Goal: Find specific page/section: Find specific page/section

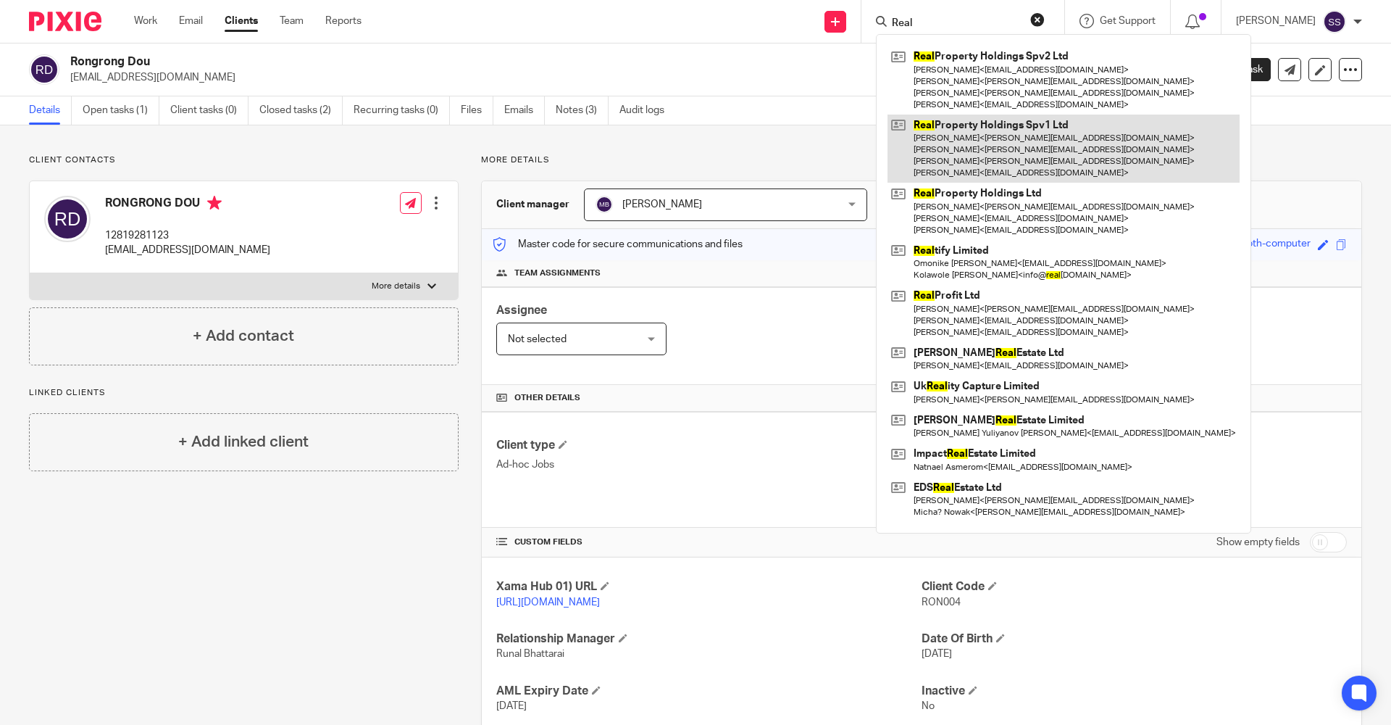
type input "Real"
click at [981, 140] on link at bounding box center [1064, 148] width 352 height 69
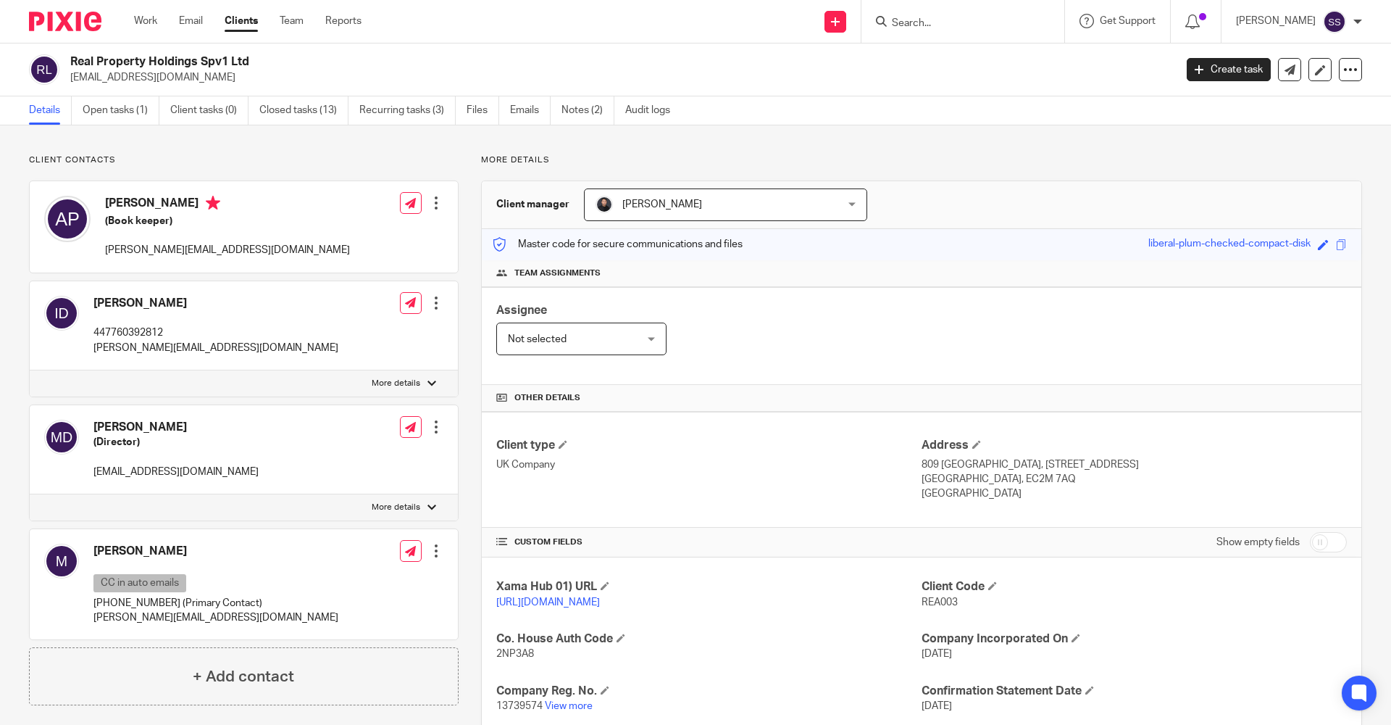
scroll to position [362, 0]
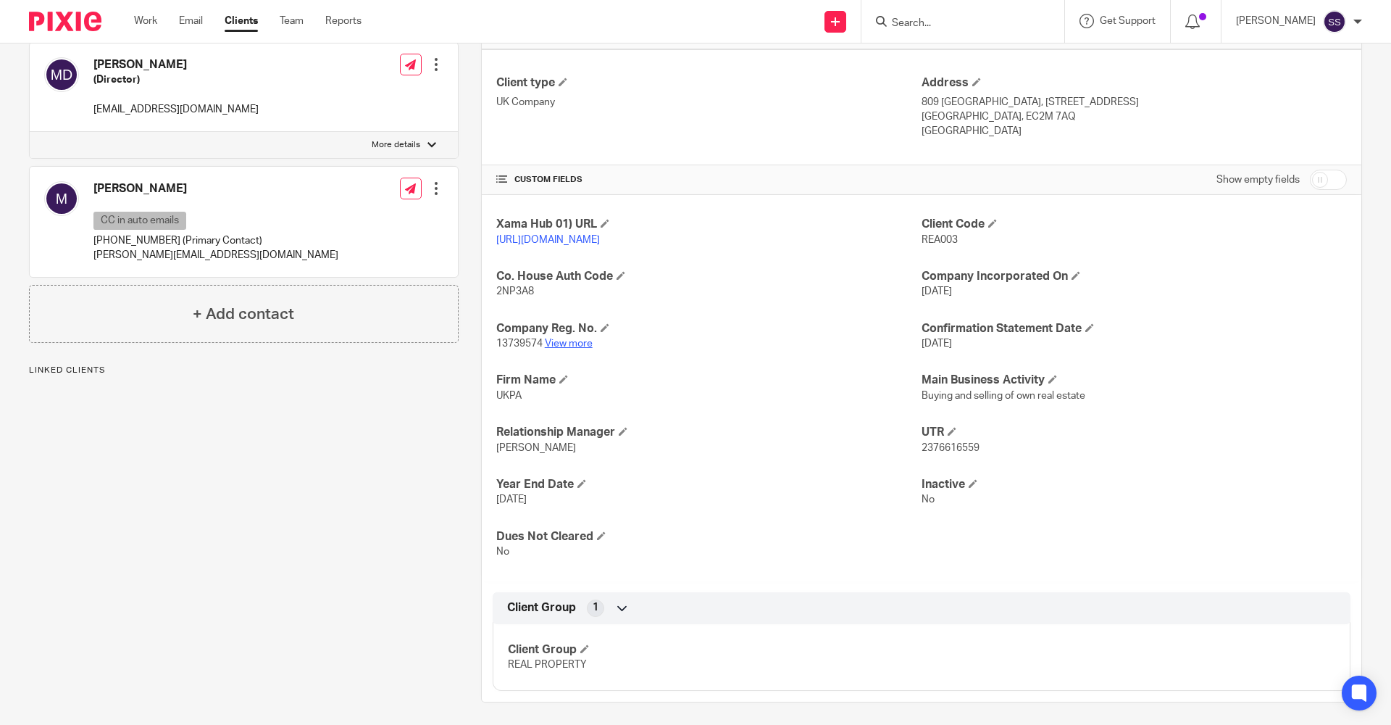
click at [559, 349] on link "View more" at bounding box center [569, 343] width 48 height 10
drag, startPoint x: 906, startPoint y: 238, endPoint x: 978, endPoint y: 239, distance: 71.7
click at [978, 239] on div "Xama Hub 01) URL [URL][DOMAIN_NAME] Client Code REA003 Co. House Auth Code 2NP3…" at bounding box center [922, 388] width 880 height 386
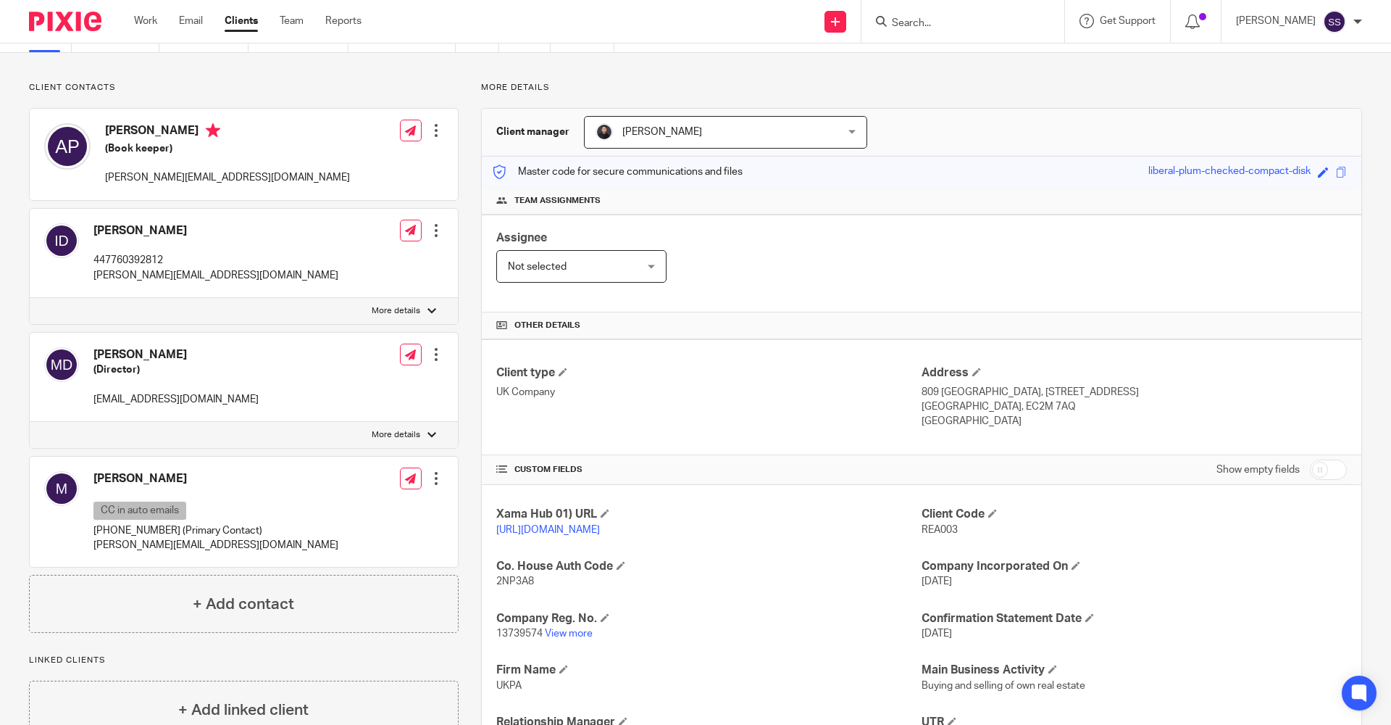
scroll to position [0, 0]
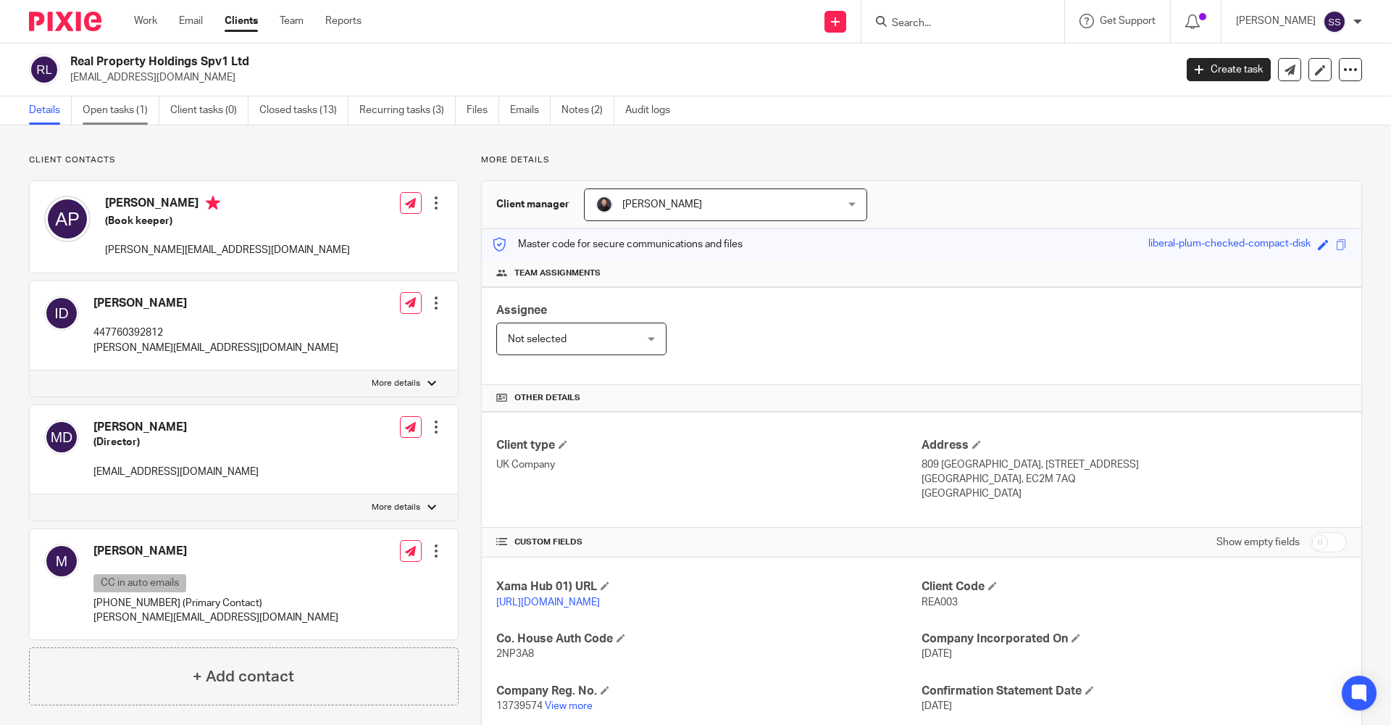
click at [128, 113] on link "Open tasks (1)" at bounding box center [121, 110] width 77 height 28
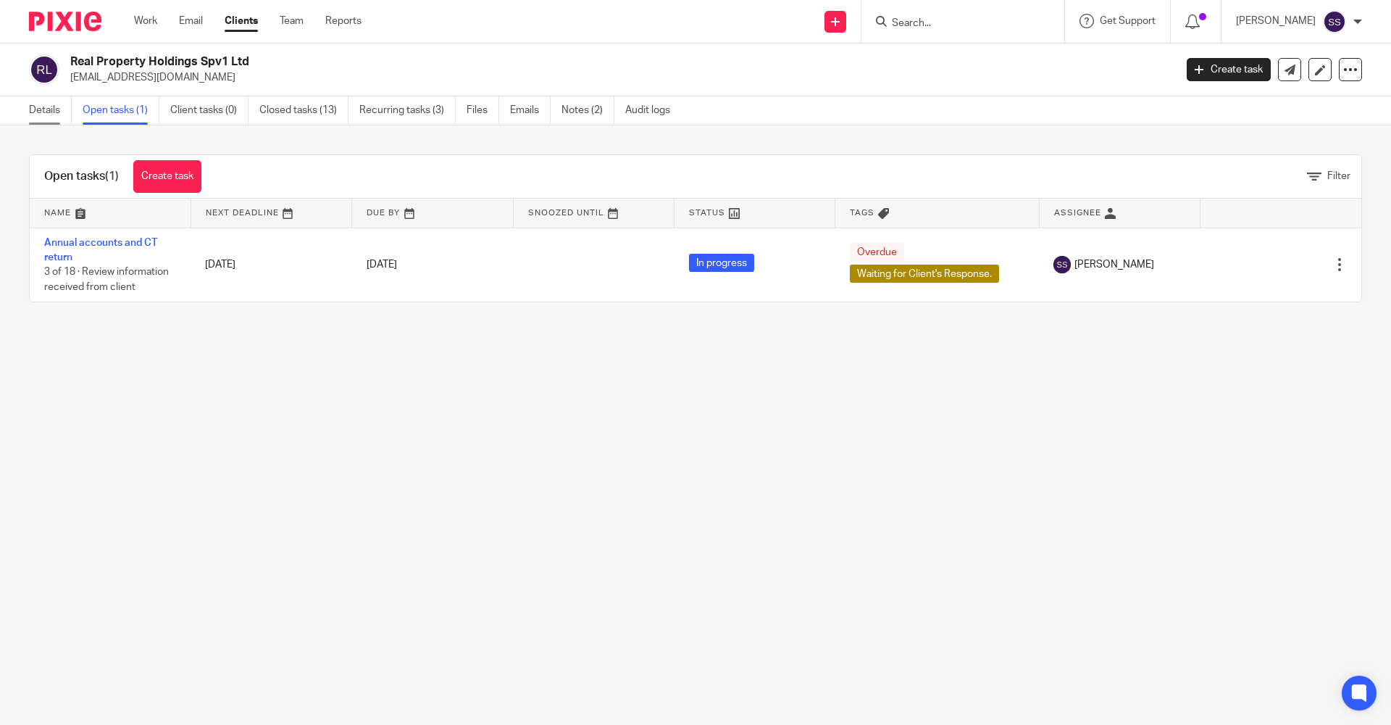
click at [58, 110] on link "Details" at bounding box center [50, 110] width 43 height 28
